Goal: Find specific page/section: Find specific page/section

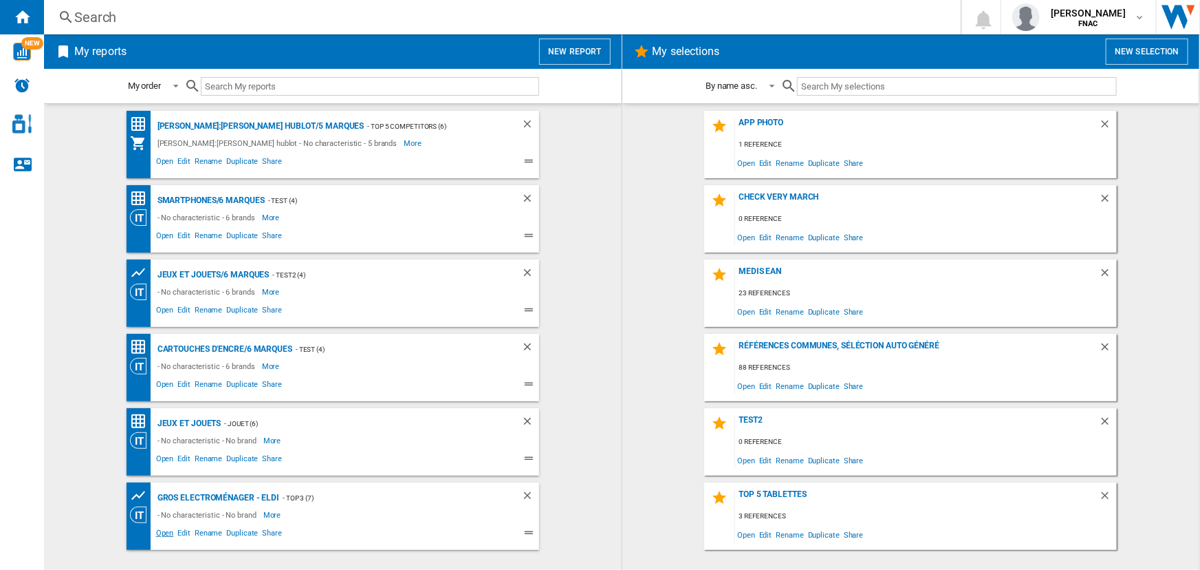
click at [166, 529] on span "Open" at bounding box center [165, 534] width 22 height 17
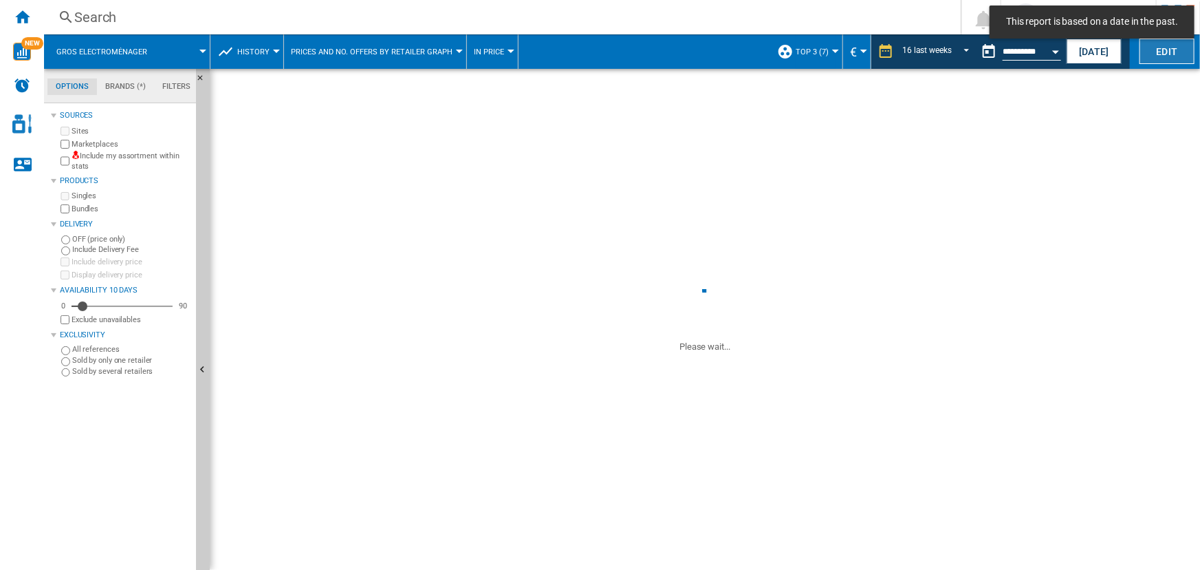
click at [1171, 49] on button "Edit" at bounding box center [1167, 51] width 55 height 25
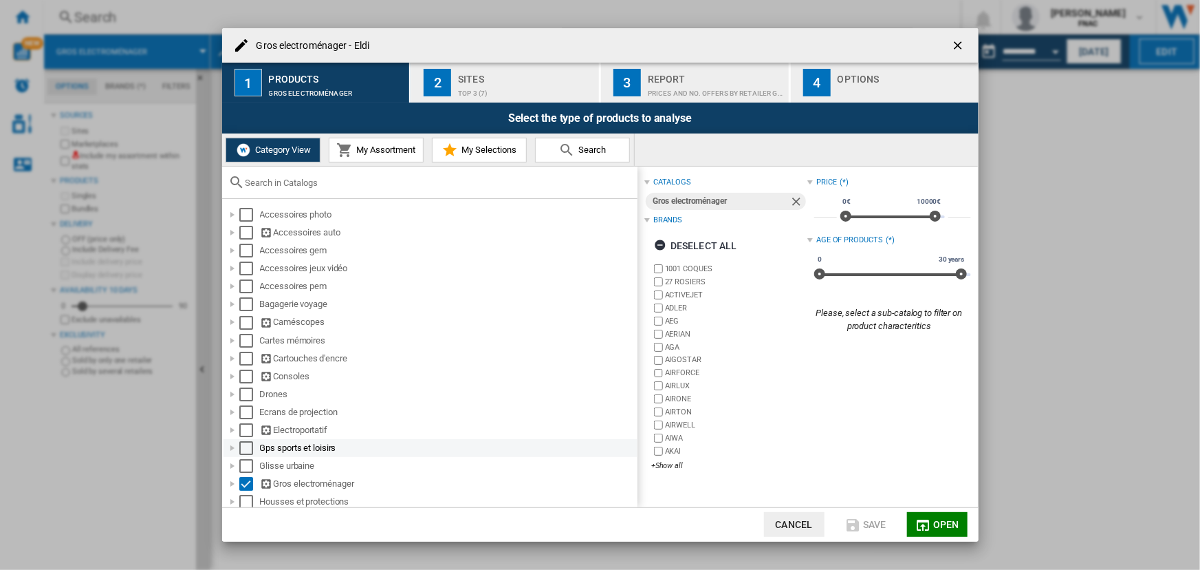
scroll to position [48, 0]
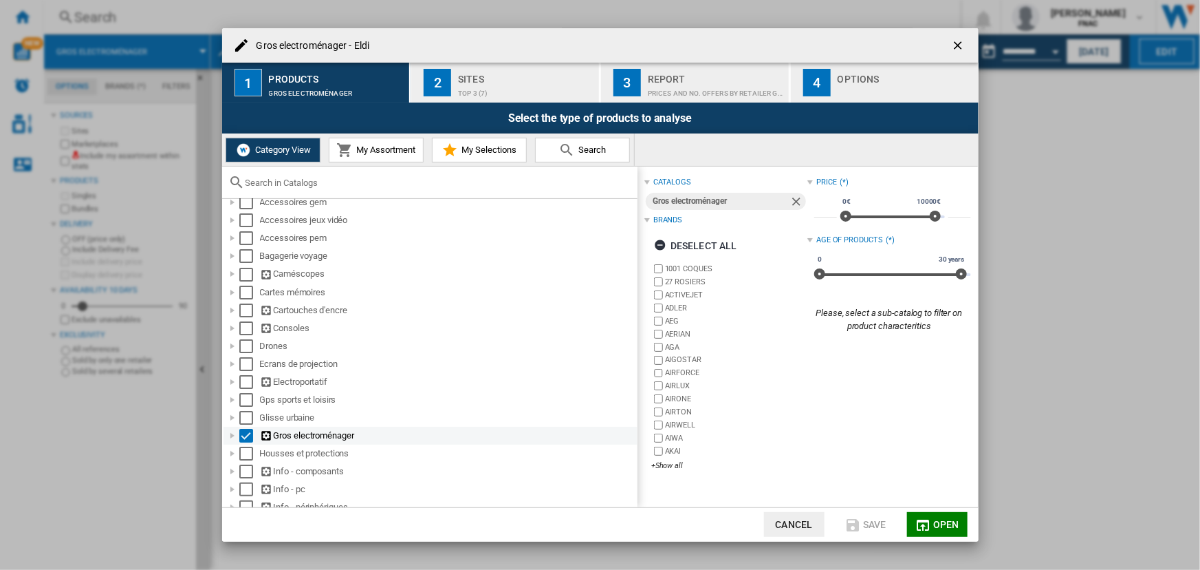
click at [232, 431] on div at bounding box center [233, 436] width 14 height 14
click at [243, 433] on div "Select" at bounding box center [246, 436] width 14 height 14
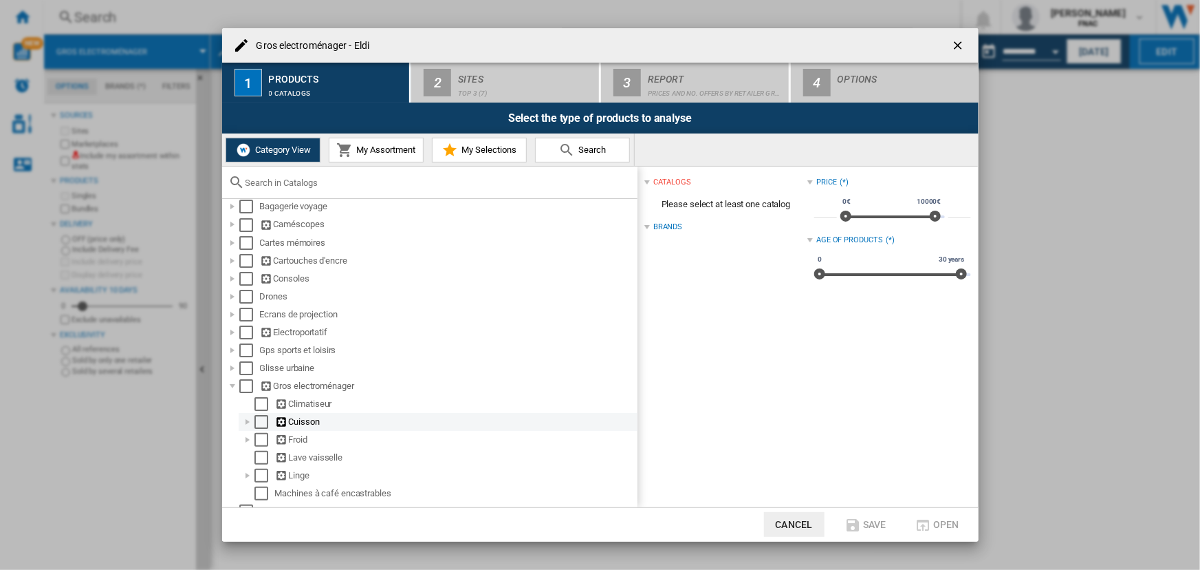
scroll to position [110, 0]
click at [246, 409] on div at bounding box center [248, 409] width 14 height 14
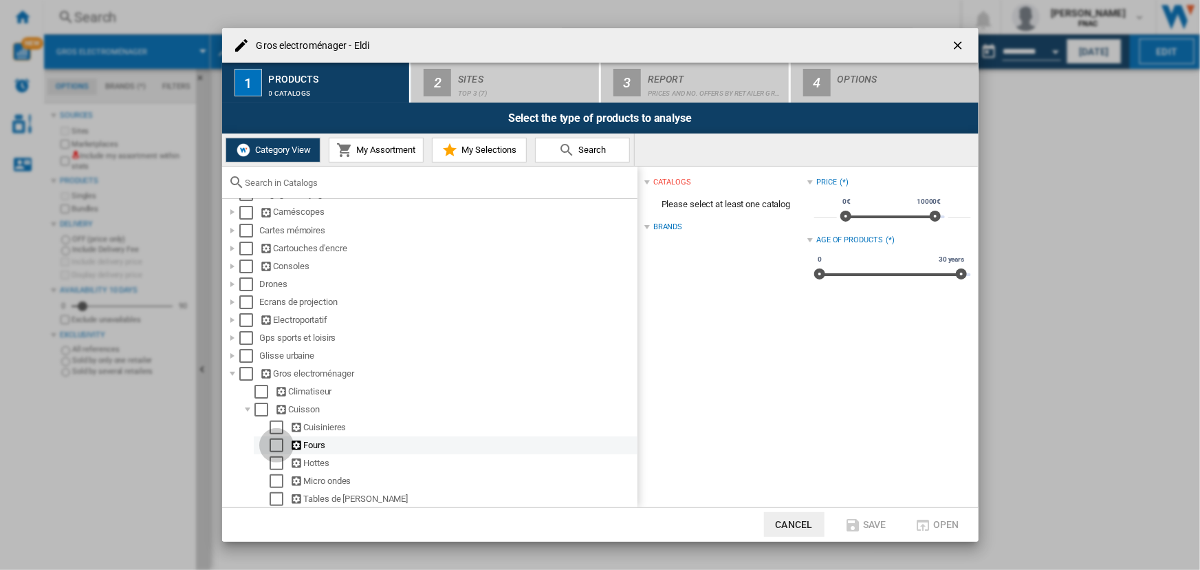
click at [275, 446] on div "Select" at bounding box center [277, 445] width 14 height 14
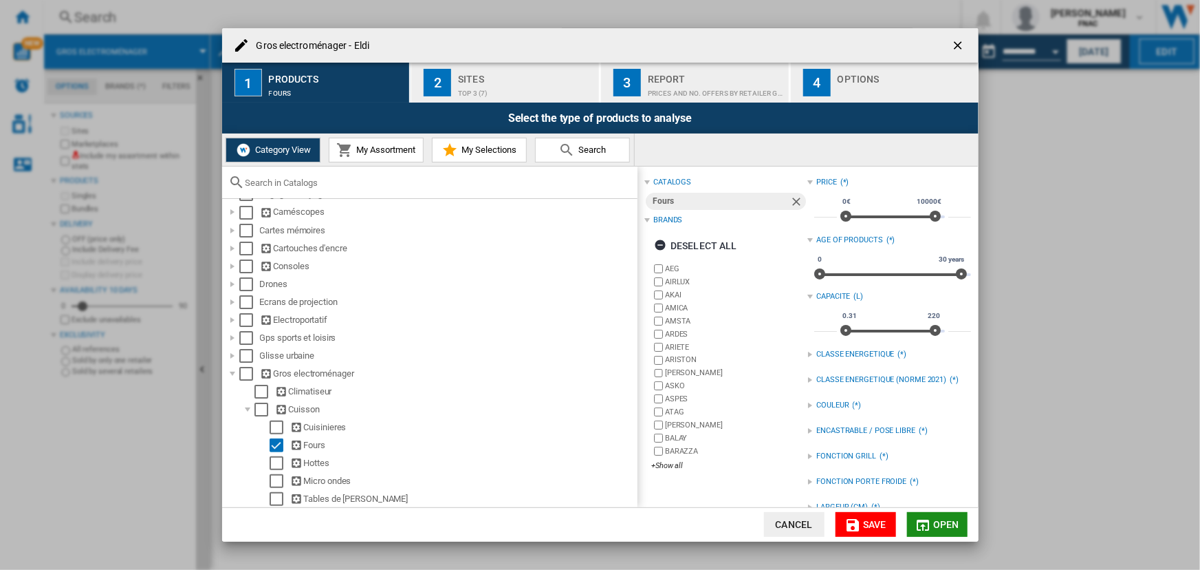
click at [936, 521] on span "Open" at bounding box center [946, 524] width 26 height 11
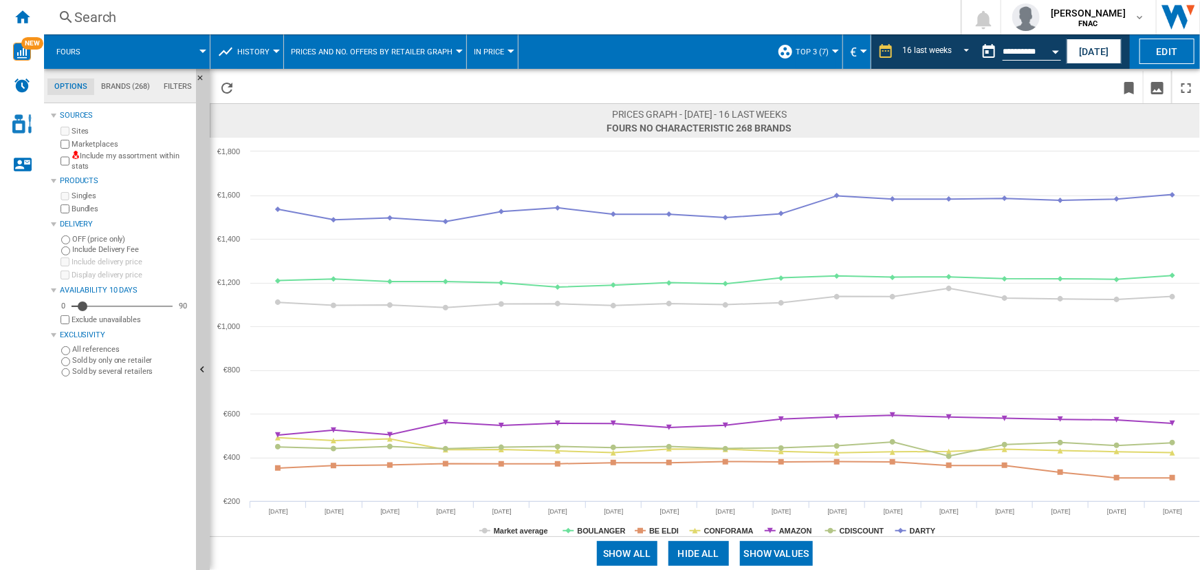
click at [264, 44] on button "History" at bounding box center [256, 51] width 39 height 34
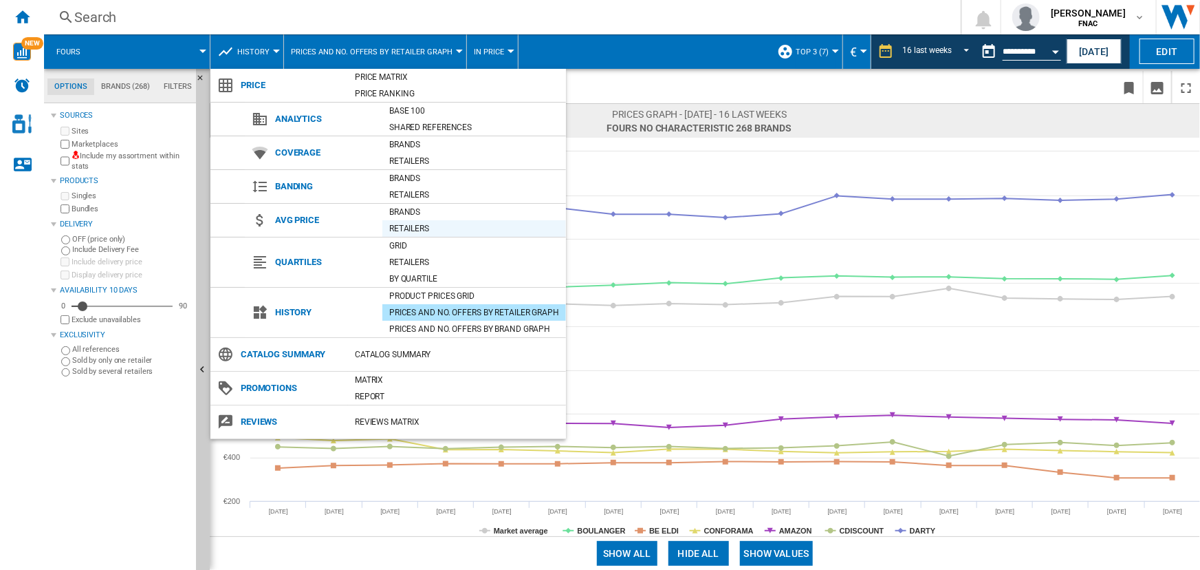
click at [405, 224] on div "Retailers" at bounding box center [474, 228] width 184 height 14
